Goal: Task Accomplishment & Management: Complete application form

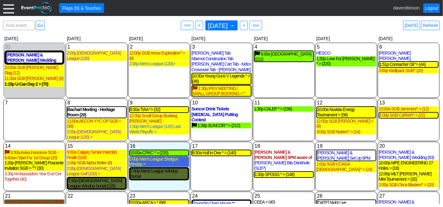
scroll to position [42, 0]
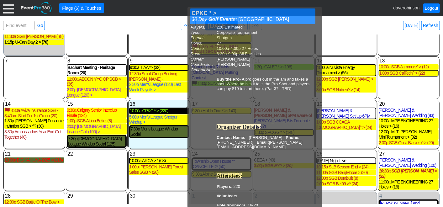
click at [151, 108] on div "10:00a CPKC * > (220)" at bounding box center [159, 110] width 59 height 5
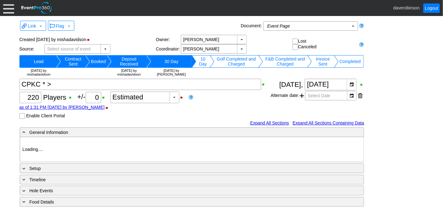
type input "Heritage Pointe Golf Club"
type input "Corporate Tournament"
type input "Scramble"
type input "Shotgun"
type input "Black"
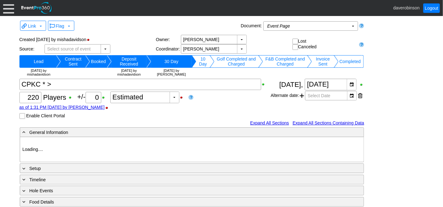
type input "Red"
type input "1115374"
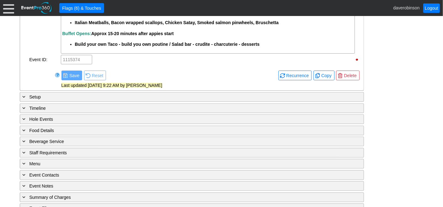
scroll to position [721, 0]
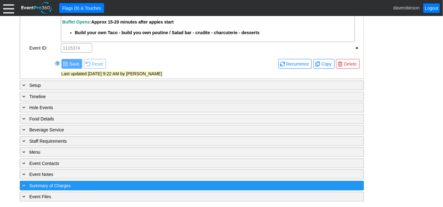
click at [42, 183] on span "Summary of Charges" at bounding box center [49, 185] width 41 height 5
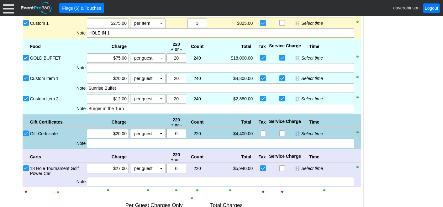
scroll to position [883, 0]
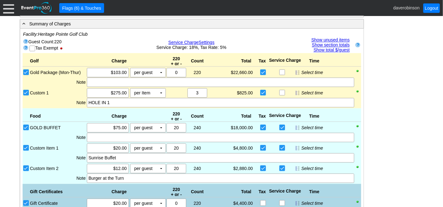
click at [331, 37] on link "Show unused items" at bounding box center [330, 39] width 38 height 5
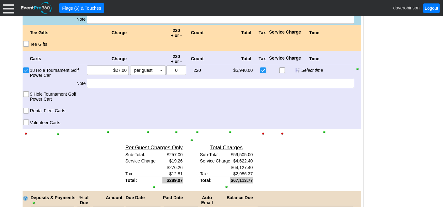
scroll to position [1510, 0]
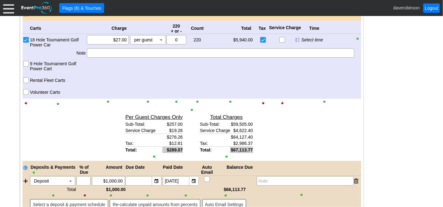
click at [29, 94] on input "Volunteer Carts" at bounding box center [27, 92] width 6 height 6
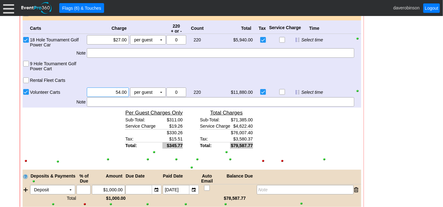
drag, startPoint x: 107, startPoint y: 94, endPoint x: 139, endPoint y: 91, distance: 32.2
click at [139, 91] on div "Χ 54.00 per guest Χ ▼ Upcharge" at bounding box center [126, 91] width 80 height 9
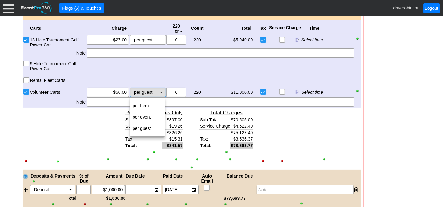
click at [157, 90] on td "▼" at bounding box center [161, 92] width 9 height 9
type input "$50.00"
drag, startPoint x: 154, startPoint y: 105, endPoint x: 177, endPoint y: 96, distance: 24.8
click at [154, 105] on td "per Item" at bounding box center [147, 105] width 35 height 11
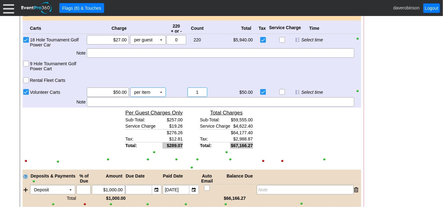
drag, startPoint x: 202, startPoint y: 93, endPoint x: 191, endPoint y: 92, distance: 11.9
click at [191, 92] on input "1" at bounding box center [197, 92] width 15 height 9
type input "4"
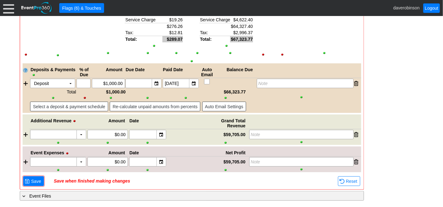
scroll to position [1617, 0]
click at [32, 181] on span "Save" at bounding box center [36, 181] width 13 height 6
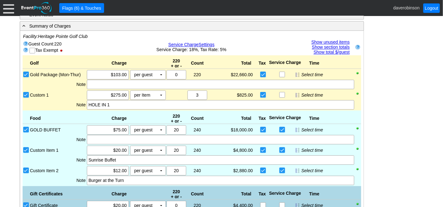
scroll to position [916, 0]
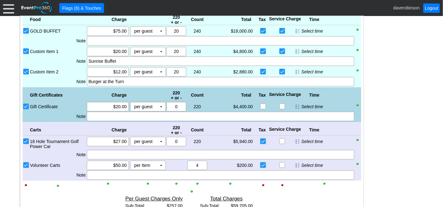
scroll to position [965, 0]
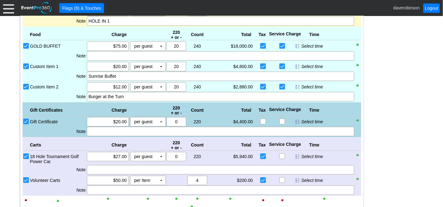
click at [25, 86] on input "Custom Item 2" at bounding box center [27, 87] width 6 height 6
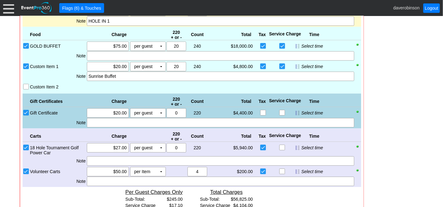
click at [27, 88] on input "Custom Item 2" at bounding box center [27, 87] width 6 height 6
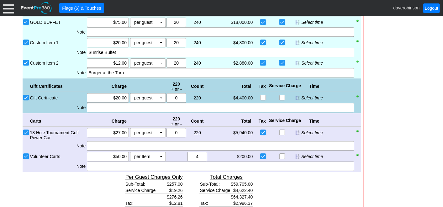
scroll to position [999, 0]
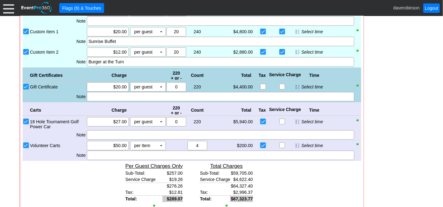
click at [24, 55] on input "Custom Item 2" at bounding box center [27, 52] width 6 height 6
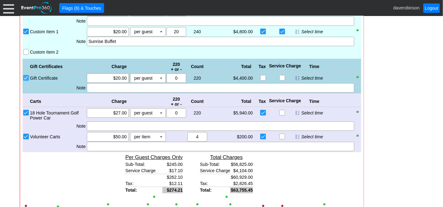
click at [24, 78] on input "Gift Certificate" at bounding box center [27, 78] width 6 height 6
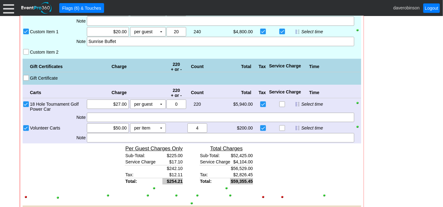
click at [25, 77] on input "Gift Certificate" at bounding box center [27, 78] width 6 height 6
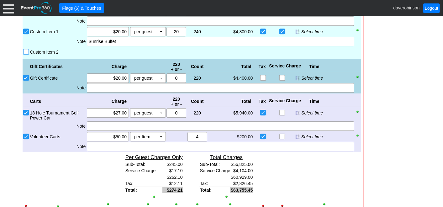
click at [25, 50] on input "Custom Item 2" at bounding box center [27, 52] width 6 height 6
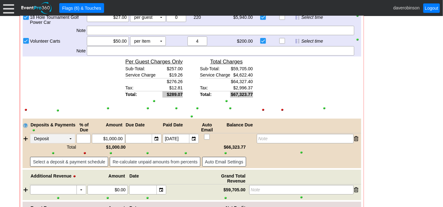
scroll to position [1160, 0]
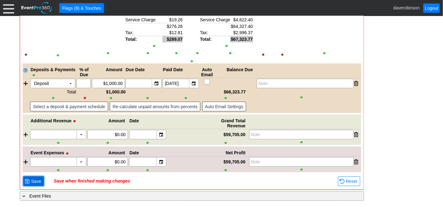
click at [34, 183] on span "Save" at bounding box center [36, 181] width 13 height 6
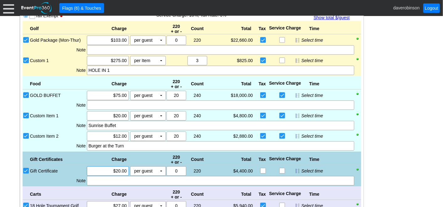
scroll to position [881, 0]
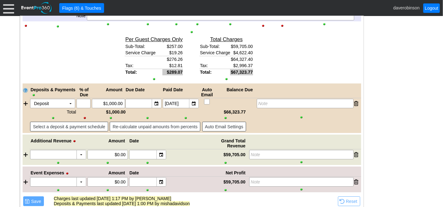
click at [116, 86] on div "Deposits & Payments % of Due Amount Due Date Paid Date Auto Email Balance Due" at bounding box center [192, 90] width 338 height 15
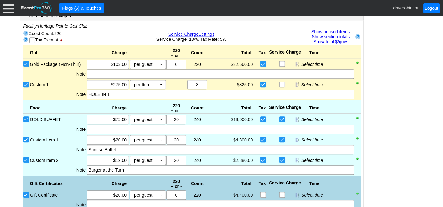
scroll to position [860, 0]
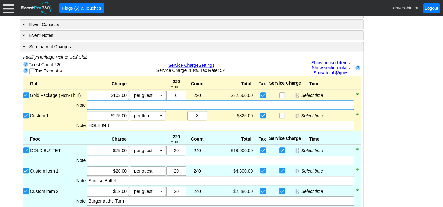
click at [119, 105] on div at bounding box center [220, 104] width 267 height 9
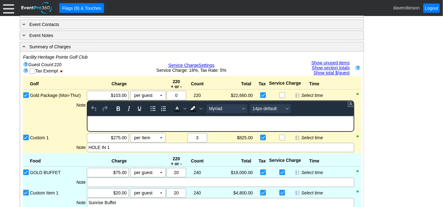
scroll to position [0, 0]
drag, startPoint x: 207, startPoint y: 221, endPoint x: 81, endPoint y: 118, distance: 161.7
click at [87, 118] on html "RUNG IN" at bounding box center [220, 120] width 266 height 8
click at [114, 108] on icon "Bold" at bounding box center [118, 109] width 8 height 8
click at [201, 111] on span "Background color Black" at bounding box center [200, 108] width 5 height 9
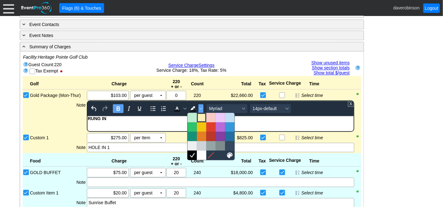
click at [205, 119] on div at bounding box center [202, 118] width 8 height 8
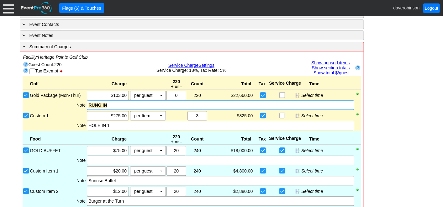
click at [76, 117] on div "Golf Charge 220 + or - Count Total Tax Service Charge Time Bronze Package (Mon-…" at bounding box center [192, 103] width 338 height 55
click at [112, 107] on div "RUNG IN" at bounding box center [220, 105] width 264 height 6
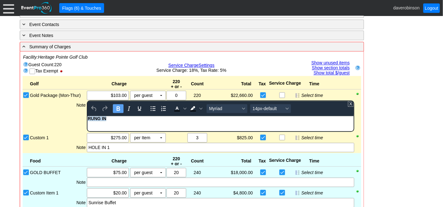
drag, startPoint x: 112, startPoint y: 119, endPoint x: 55, endPoint y: 115, distance: 56.9
click at [87, 116] on html "RUNG IN" at bounding box center [220, 120] width 266 height 8
copy strong "RUNG IN"
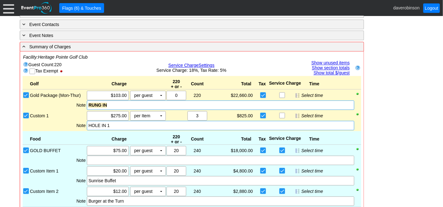
click at [88, 125] on div "HOLE IN 1" at bounding box center [220, 125] width 264 height 6
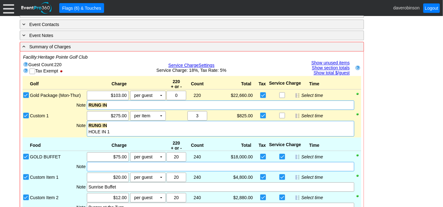
click at [99, 165] on div at bounding box center [220, 166] width 267 height 9
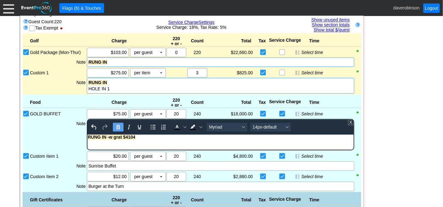
scroll to position [930, 0]
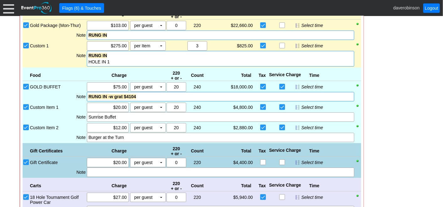
click at [57, 108] on div "Food Charge 220 + or - Count Total Tax Service Charge Time BRONZE BUFFET SILVER…" at bounding box center [192, 105] width 338 height 76
click at [88, 117] on div "Sunrise Buffet" at bounding box center [220, 117] width 264 height 6
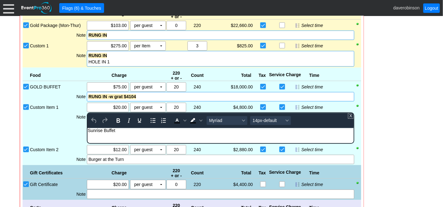
scroll to position [0, 0]
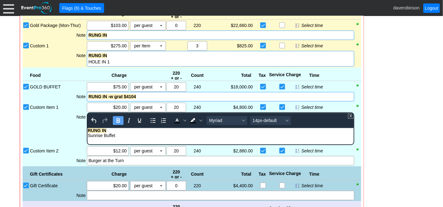
click at [107, 130] on div "RUNG IN" at bounding box center [220, 130] width 265 height 5
click at [45, 126] on div "Note" at bounding box center [57, 128] width 57 height 33
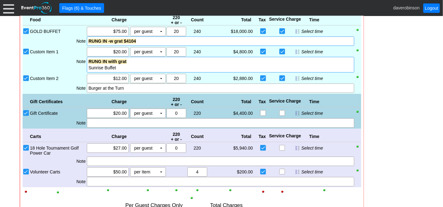
scroll to position [1000, 0]
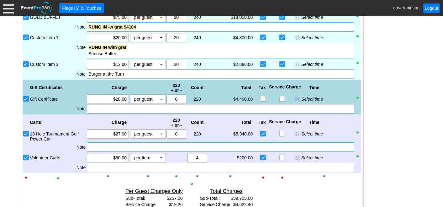
click at [102, 148] on div at bounding box center [220, 146] width 267 height 9
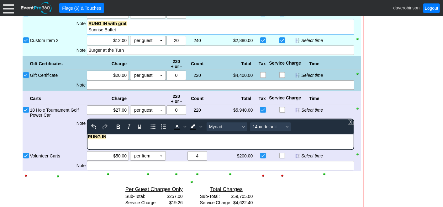
scroll to position [1035, 0]
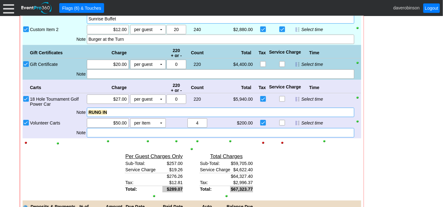
click at [88, 155] on div "Golf Charge 220 + or - Count Total Tax Service Charge Time Bronze Package (Mon-…" at bounding box center [192, 51] width 338 height 299
click at [92, 136] on div at bounding box center [220, 132] width 267 height 9
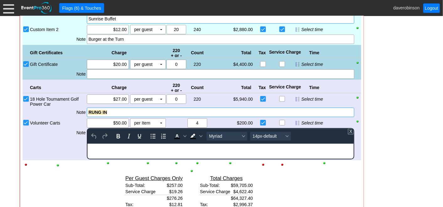
scroll to position [0, 0]
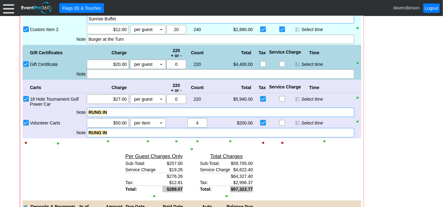
click at [69, 181] on div "Total $/Guest Sub-Total: $271.39 Service Charge $21.01 $292.40 Tax: $13.62 Tota…" at bounding box center [80, 175] width 70 height 49
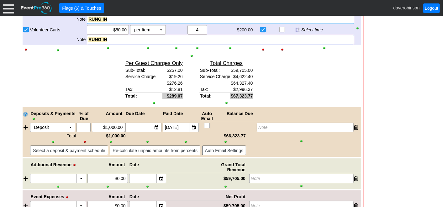
scroll to position [1172, 0]
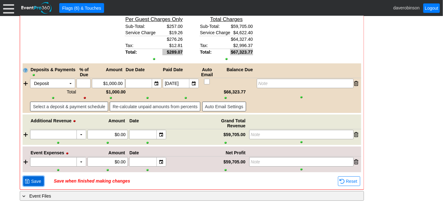
click at [36, 179] on span "Save" at bounding box center [36, 181] width 13 height 6
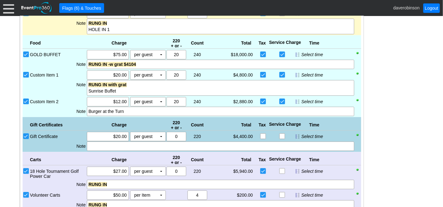
scroll to position [997, 0]
